Goal: Information Seeking & Learning: Learn about a topic

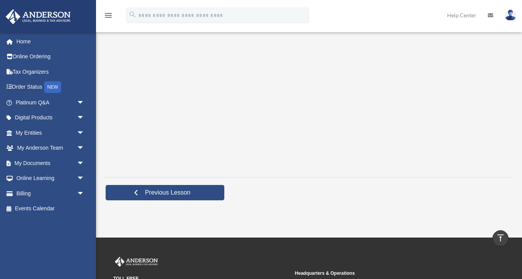
scroll to position [218, 0]
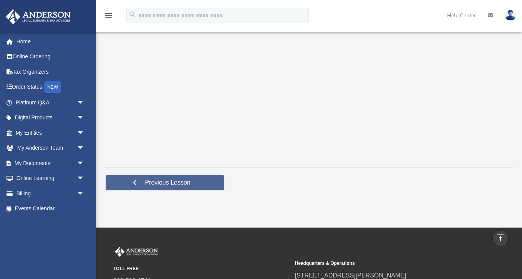
click at [172, 183] on span "Previous Lesson" at bounding box center [168, 183] width 58 height 8
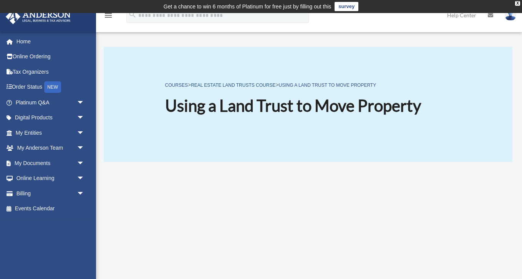
click at [254, 84] on link "Real Estate Land Trusts Course" at bounding box center [233, 85] width 84 height 5
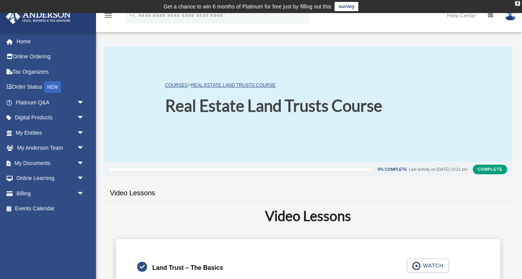
click at [178, 87] on link "COURSES" at bounding box center [176, 85] width 23 height 5
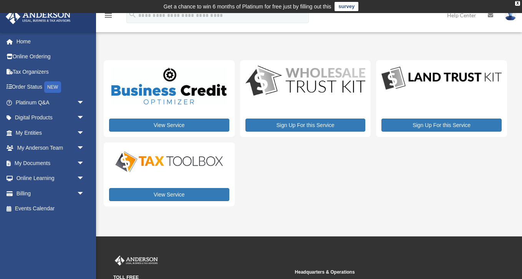
click at [444, 94] on div "Sign Up For this Service" at bounding box center [441, 98] width 131 height 77
click at [176, 195] on link "View Service" at bounding box center [169, 194] width 120 height 13
click at [301, 122] on link "Sign Up For this Service" at bounding box center [305, 125] width 120 height 13
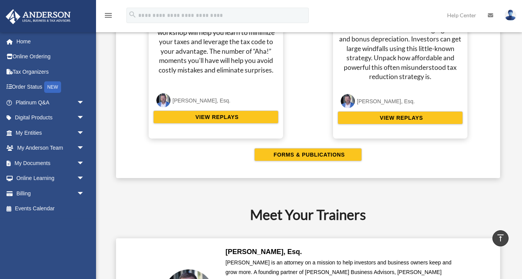
scroll to position [1564, 0]
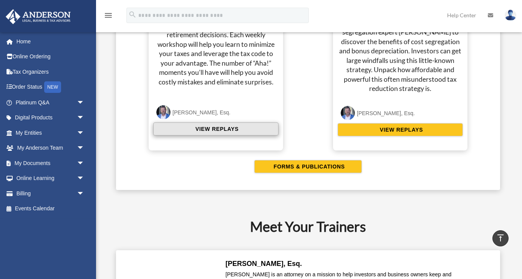
click at [214, 129] on span "VIEW REPLAYS" at bounding box center [215, 129] width 45 height 8
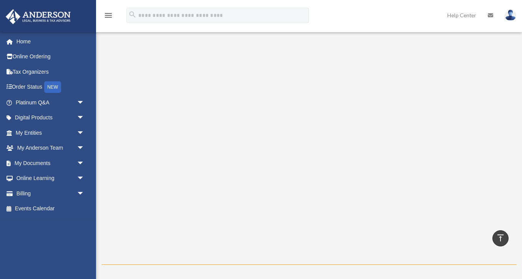
scroll to position [101, 0]
